Goal: Task Accomplishment & Management: Manage account settings

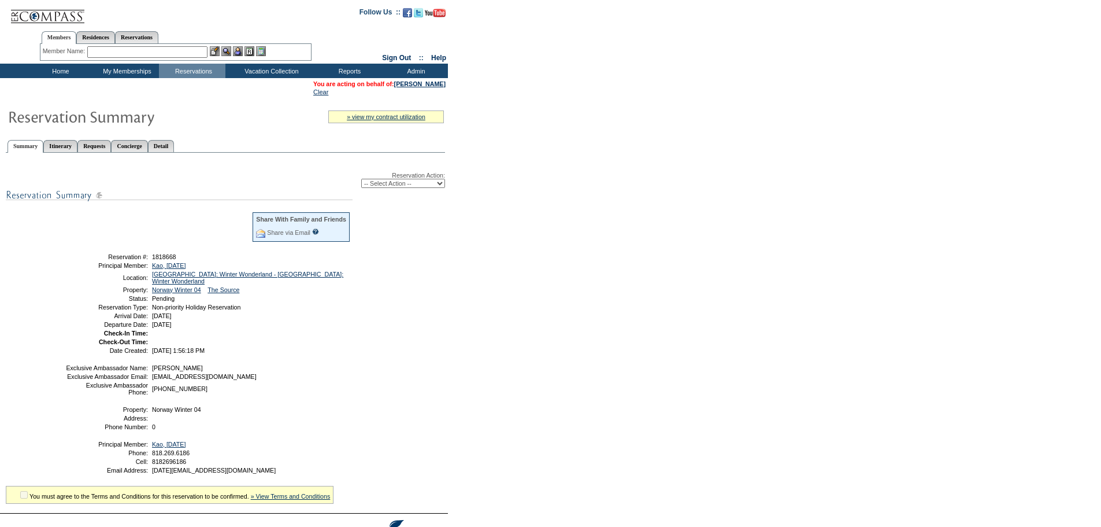
click at [384, 370] on div "Reservation Action: -- Select Action -- Modify Reservation Dates Modify Reserva…" at bounding box center [225, 327] width 439 height 337
click at [149, 49] on input "text" at bounding box center [147, 52] width 120 height 12
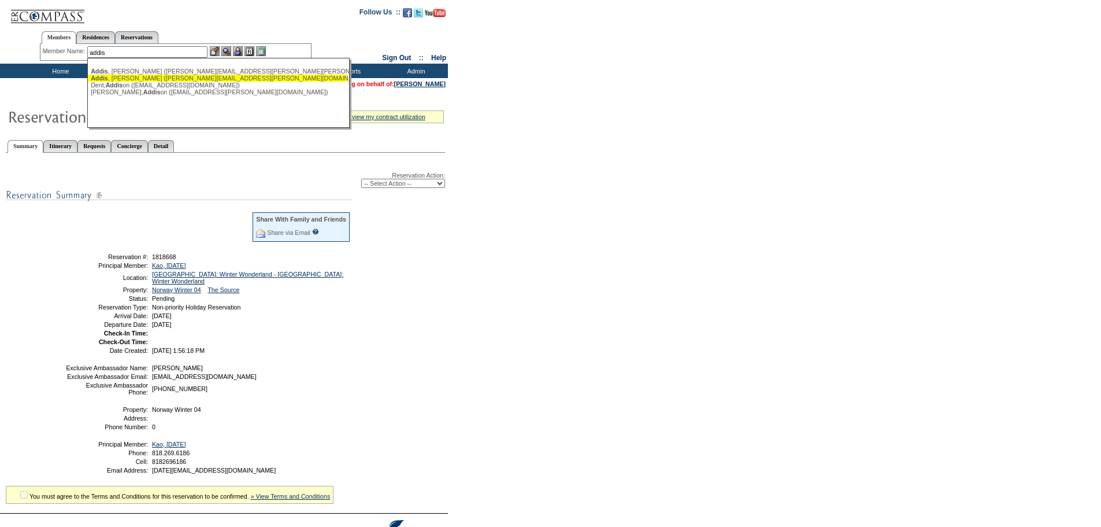
click at [148, 77] on div "Addis , Steven (steven@addis.com)" at bounding box center [218, 78] width 254 height 7
type input "Addis, Steven (steven@addis.com)"
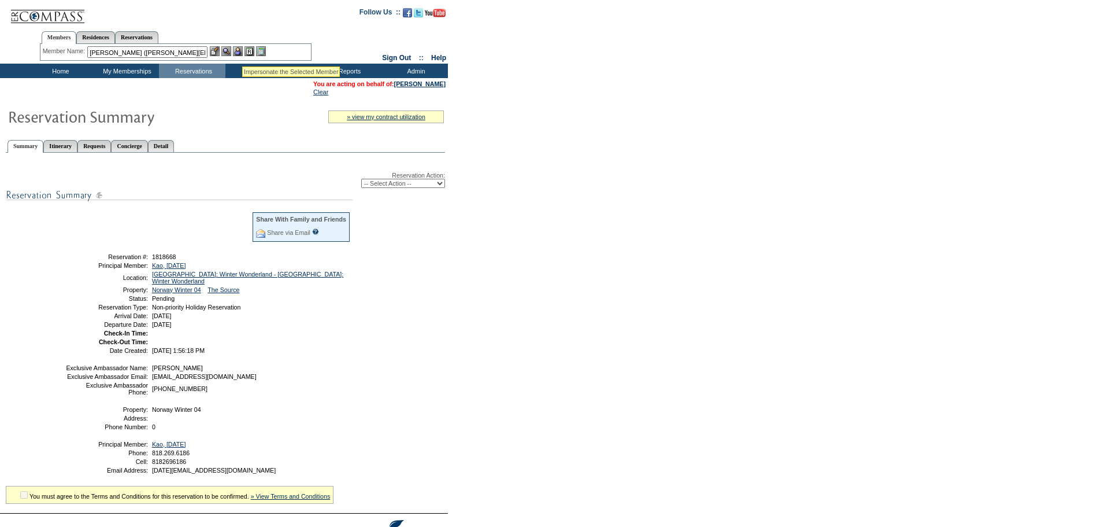
click at [243, 51] on img at bounding box center [238, 51] width 10 height 10
click at [228, 50] on img at bounding box center [226, 51] width 10 height 10
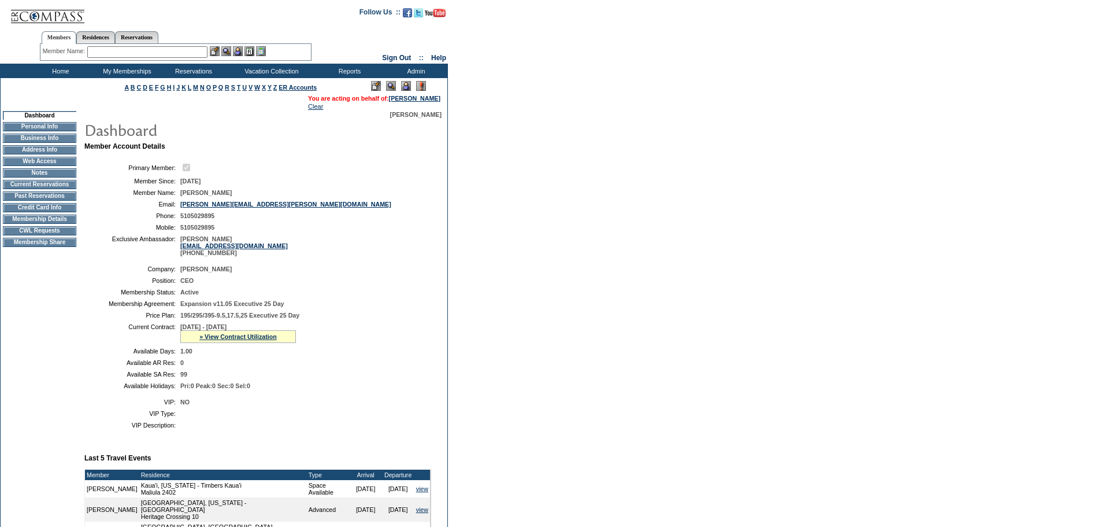
click at [351, 377] on td "99" at bounding box center [303, 373] width 246 height 7
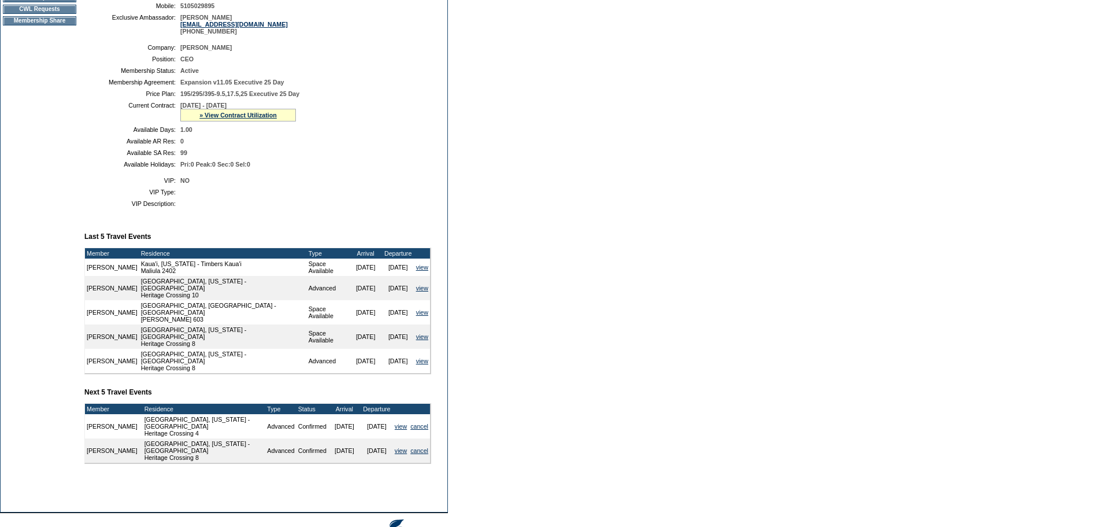
scroll to position [290, 0]
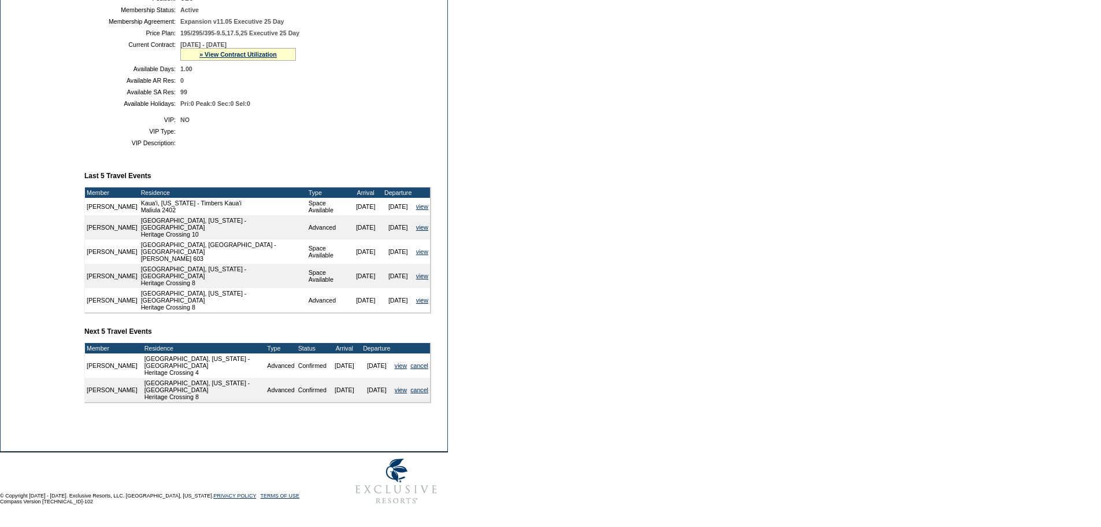
click at [276, 405] on td "Member Account Details Primary Member: Member Since: [DATE] Member Name: [PERSO…" at bounding box center [262, 142] width 356 height 564
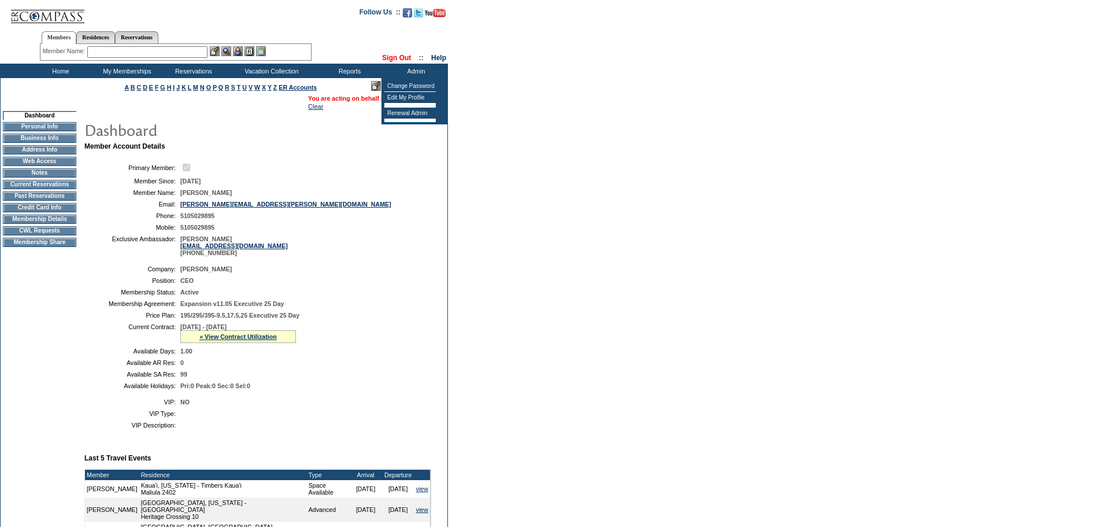
click at [387, 54] on link "Sign Out" at bounding box center [396, 58] width 29 height 8
